Goal: Check status: Check status

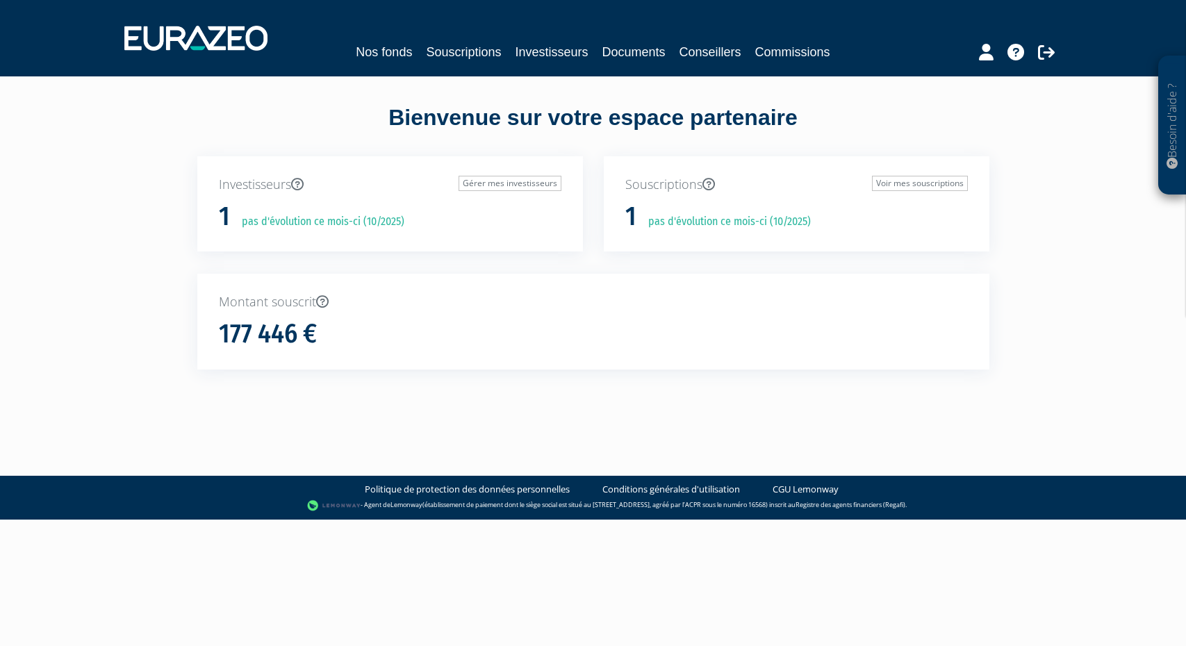
click at [347, 221] on p "pas d'évolution ce mois-ci (10/2025)" at bounding box center [318, 222] width 172 height 16
click at [269, 349] on h1 "177 446 €" at bounding box center [268, 333] width 98 height 29
click at [898, 188] on link "Voir mes souscriptions" at bounding box center [920, 183] width 96 height 15
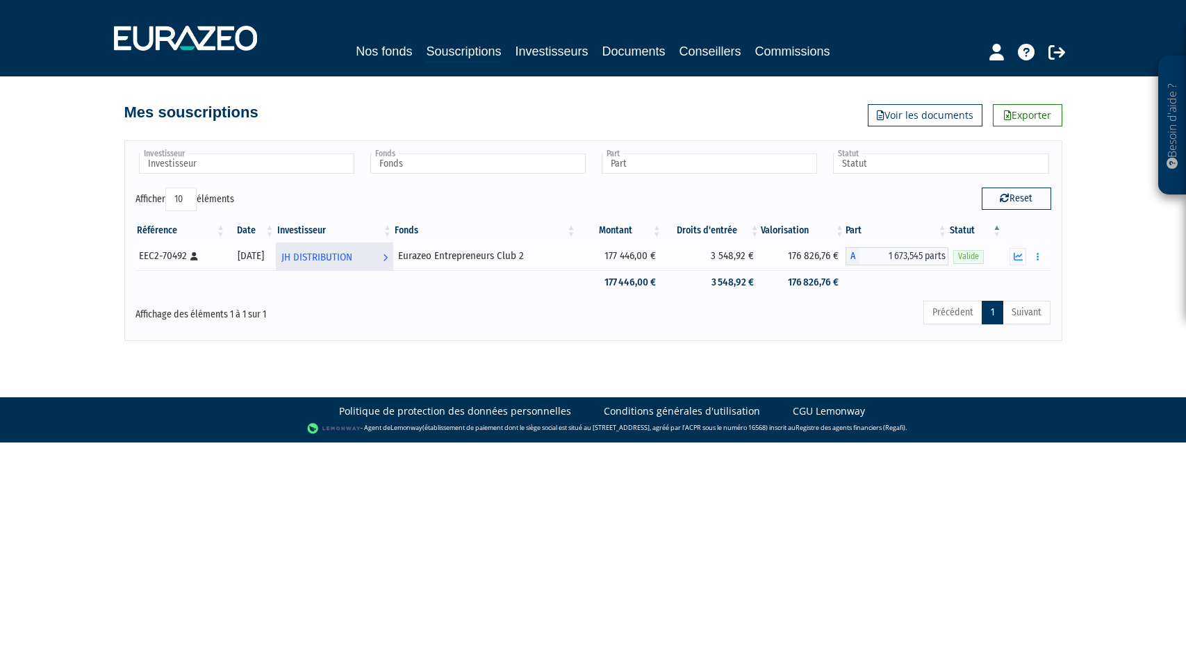
click at [352, 259] on span "JH DISTRIBUTION" at bounding box center [316, 257] width 71 height 26
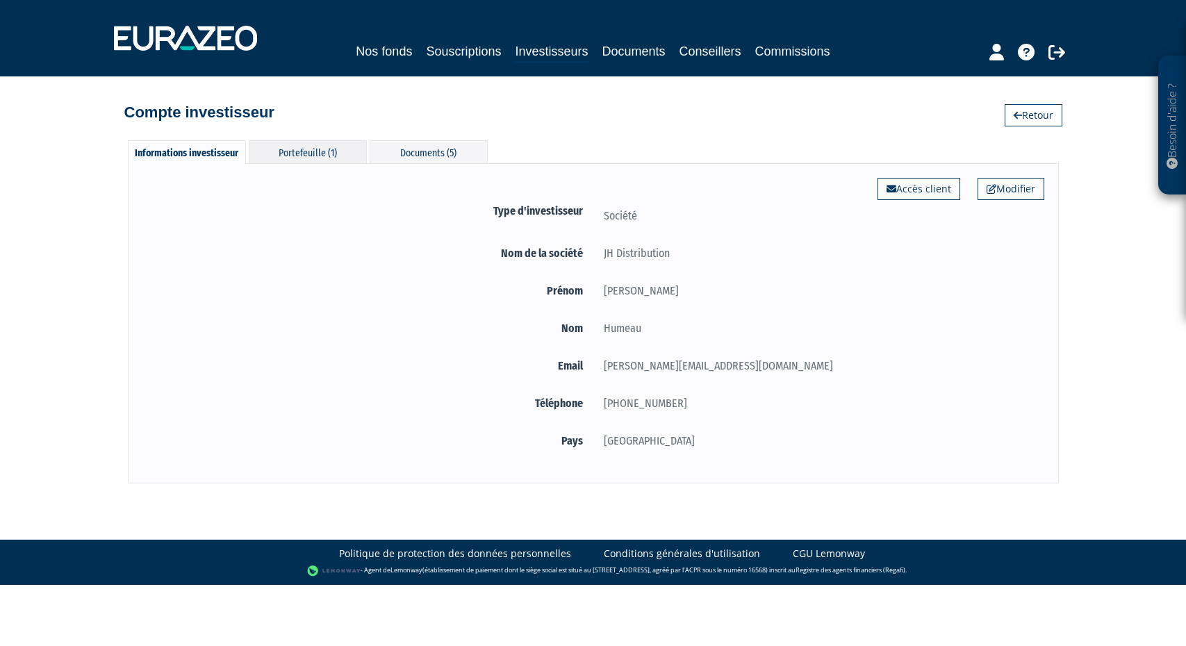
click at [315, 150] on div "Portefeuille (1)" at bounding box center [308, 151] width 118 height 23
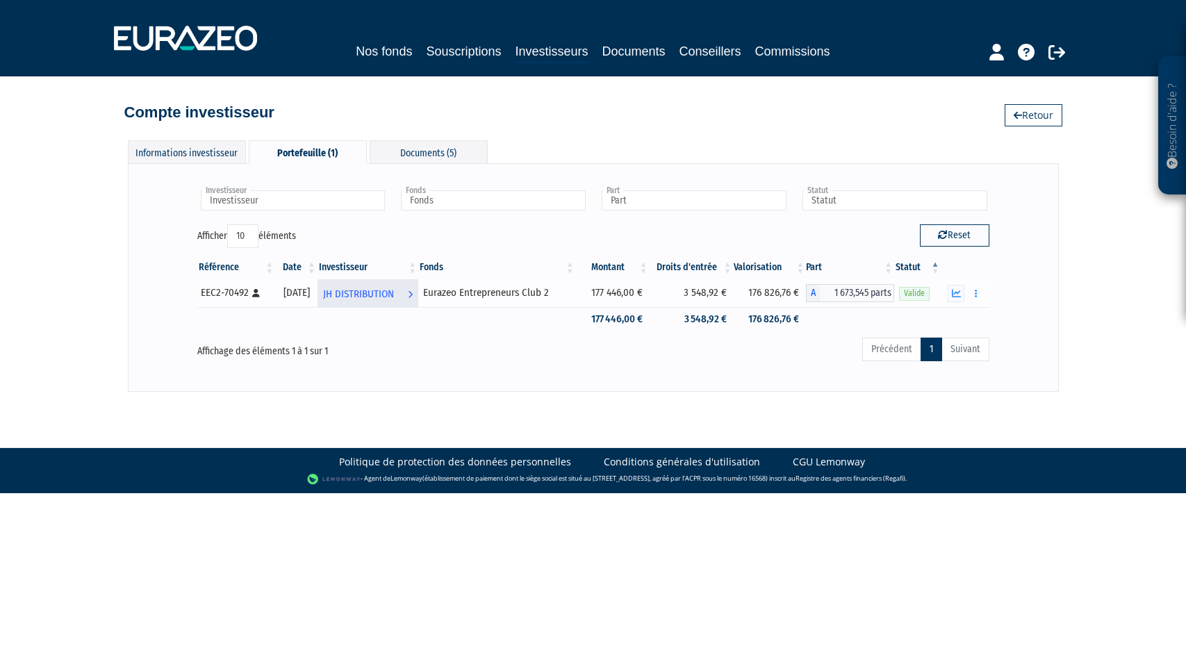
click at [387, 294] on span "JH DISTRIBUTION" at bounding box center [358, 294] width 71 height 26
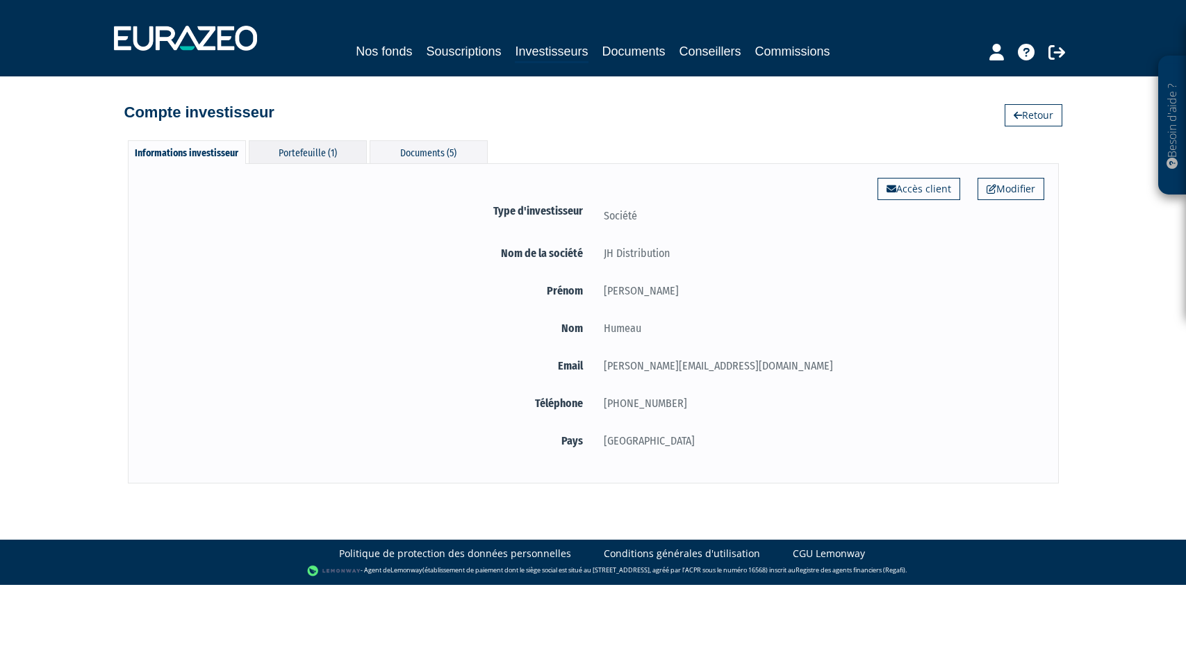
click at [329, 156] on div "Portefeuille (1)" at bounding box center [308, 151] width 118 height 23
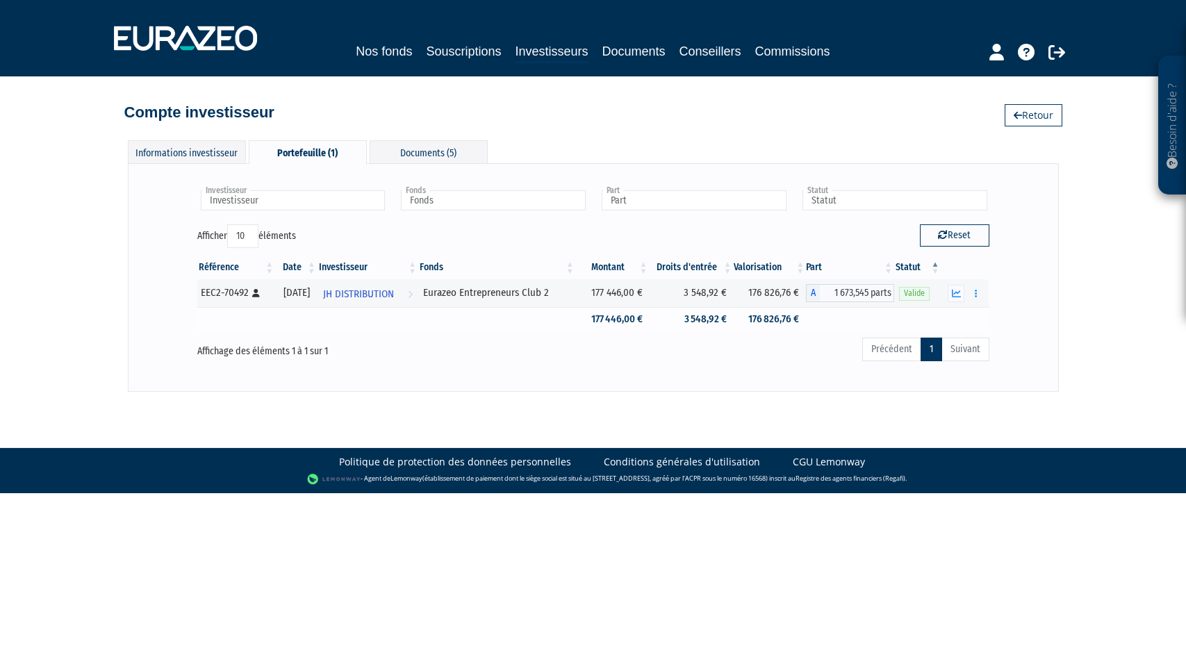
click at [647, 324] on td "177 446,00 €" at bounding box center [613, 319] width 74 height 24
click at [959, 294] on icon "button" at bounding box center [956, 293] width 9 height 9
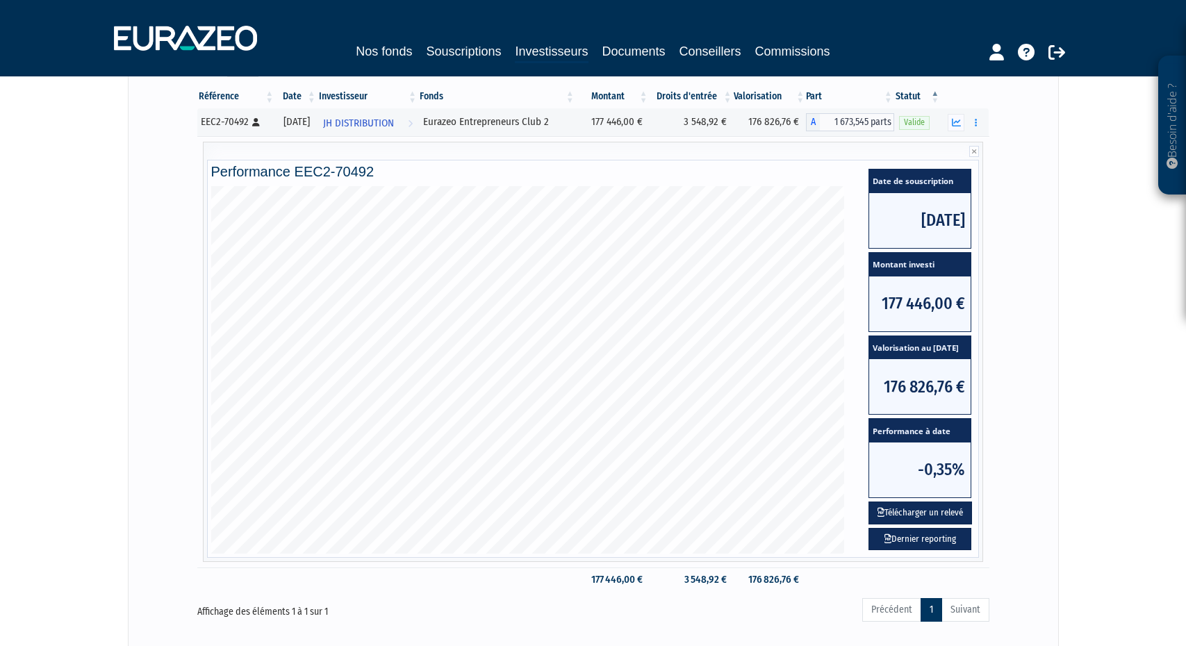
scroll to position [167, 0]
